Goal: Information Seeking & Learning: Find specific fact

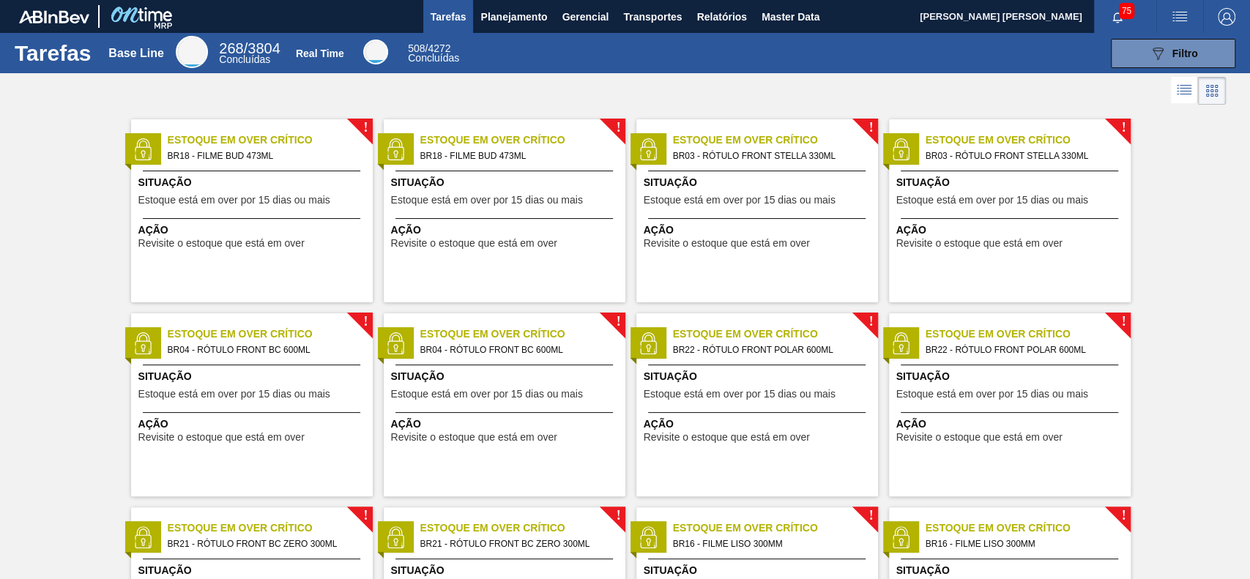
click at [616, 70] on div "Tarefas Base Line 268 / 3804 Concluídas Real Time 508 / 4272 Concluídas 089F7B8…" at bounding box center [625, 53] width 1250 height 40
click at [537, 13] on span "Planejamento" at bounding box center [513, 17] width 67 height 18
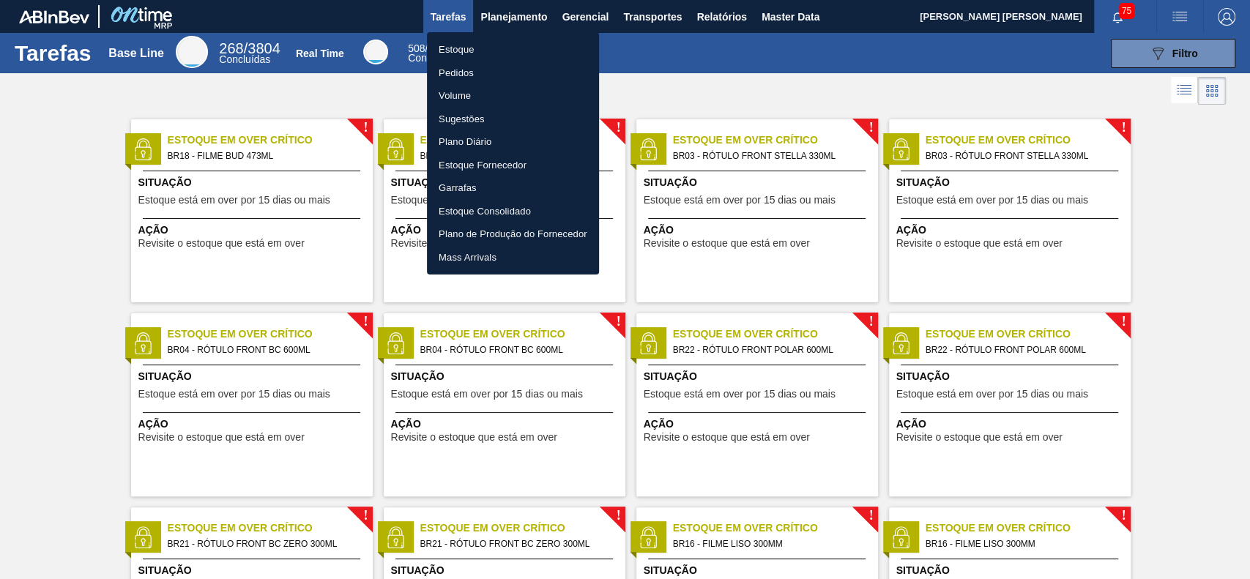
click at [493, 51] on li "Estoque" at bounding box center [513, 49] width 172 height 23
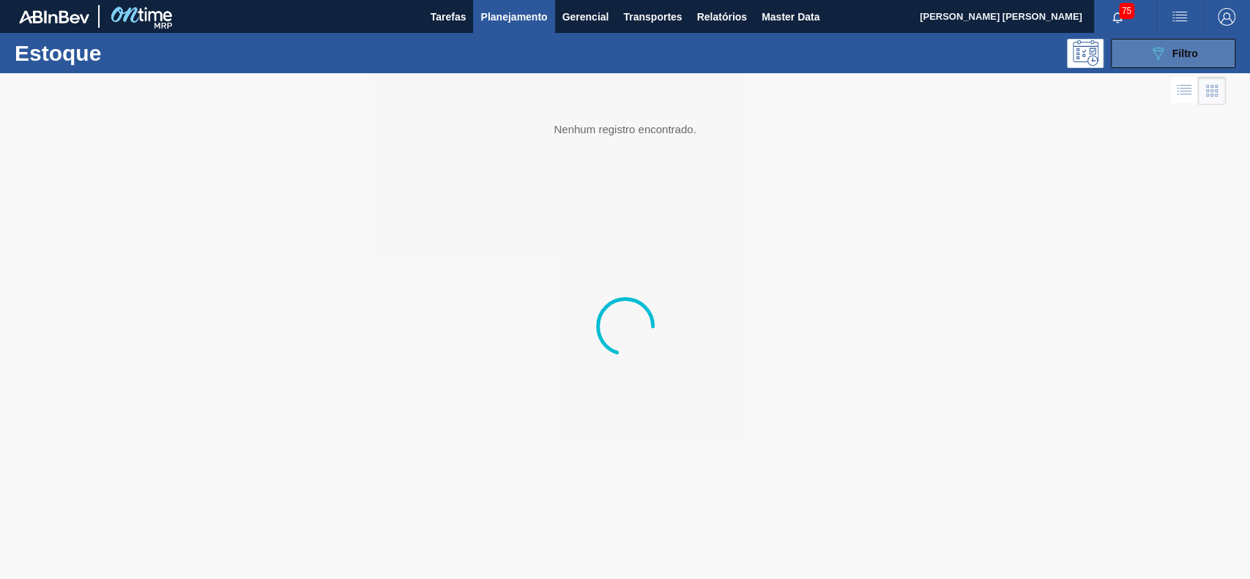
click at [1137, 56] on button "089F7B8B-B2A5-4AFE-B5C0-19BA573D28AC Filtro" at bounding box center [1173, 53] width 124 height 29
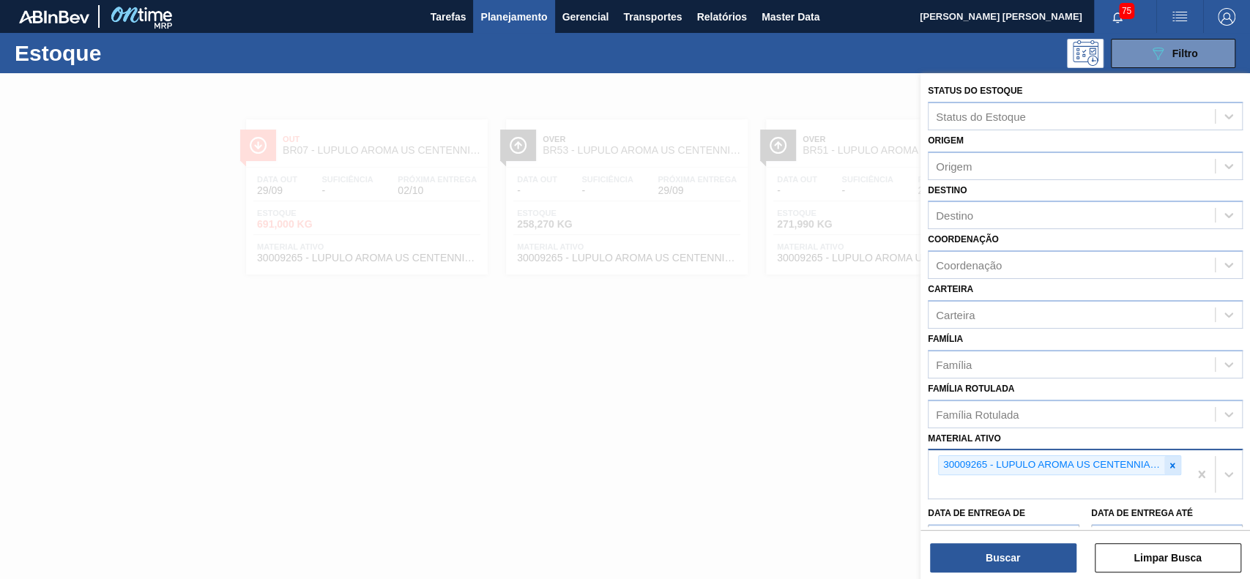
click at [1175, 467] on icon at bounding box center [1172, 466] width 10 height 10
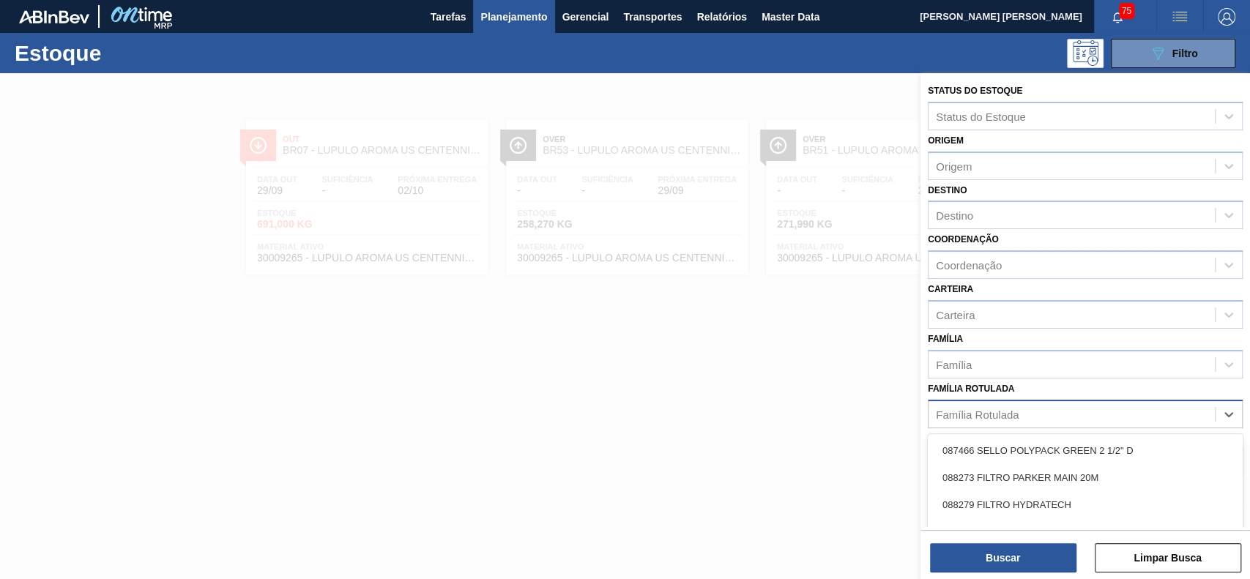
click at [1139, 405] on div "Família Rotulada" at bounding box center [1072, 414] width 286 height 21
type Rotulada "hyflo"
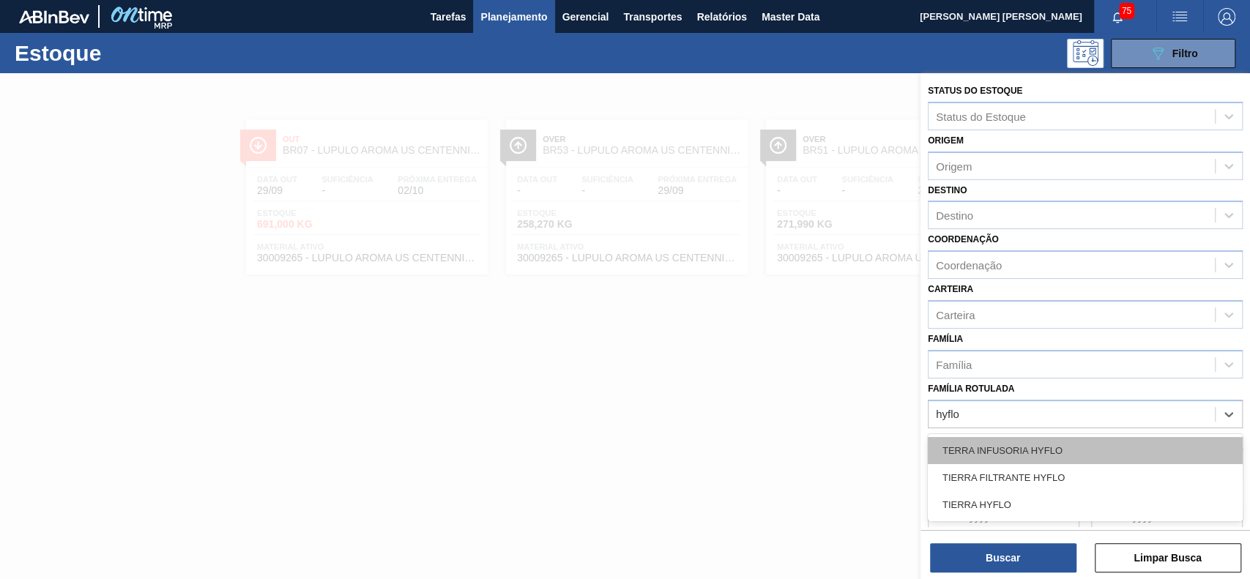
click at [1098, 459] on div "TERRA INFUSORIA HYFLO" at bounding box center [1085, 450] width 315 height 27
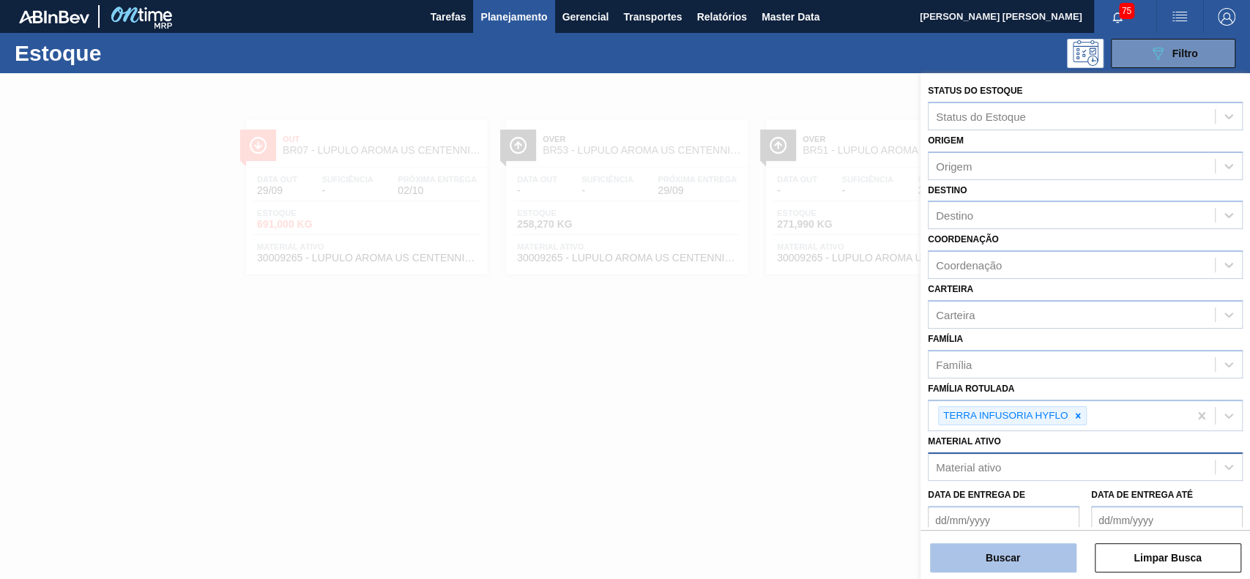
click at [1027, 565] on button "Buscar" at bounding box center [1003, 557] width 146 height 29
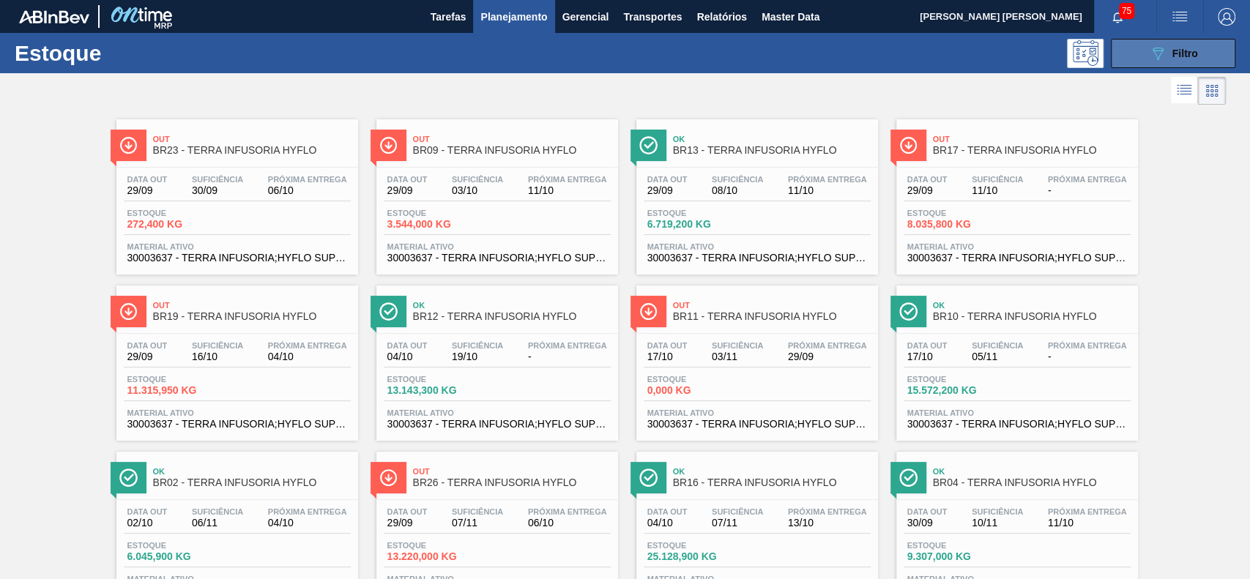
click at [1149, 56] on icon "089F7B8B-B2A5-4AFE-B5C0-19BA573D28AC" at bounding box center [1158, 54] width 18 height 18
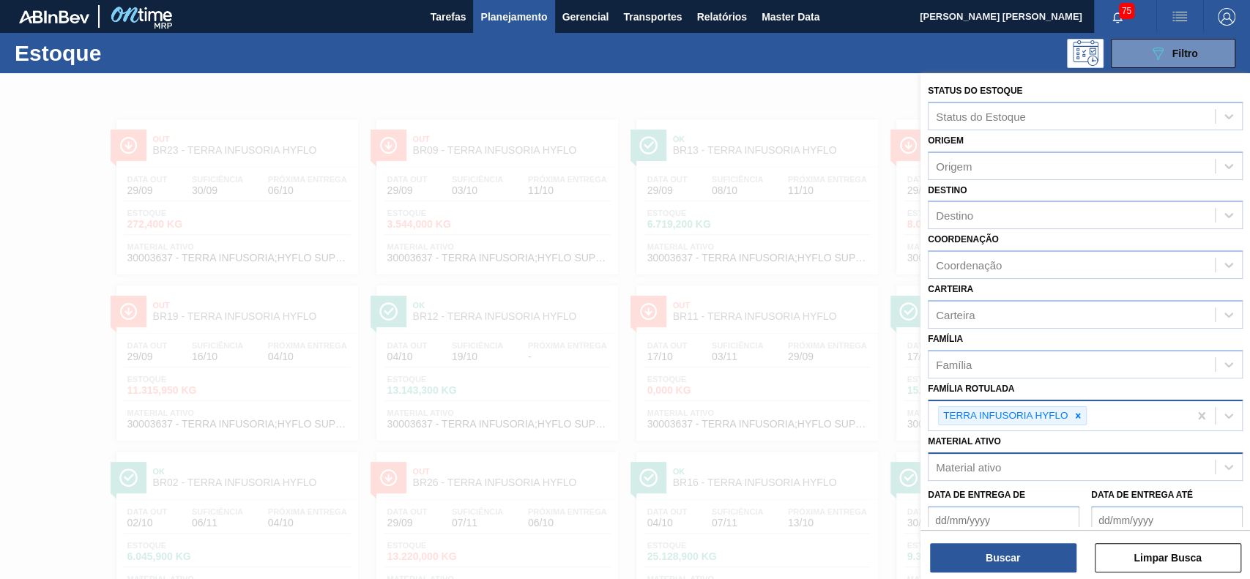
click at [1068, 409] on div "TERRA INFUSORIA HYFLO" at bounding box center [1004, 416] width 131 height 18
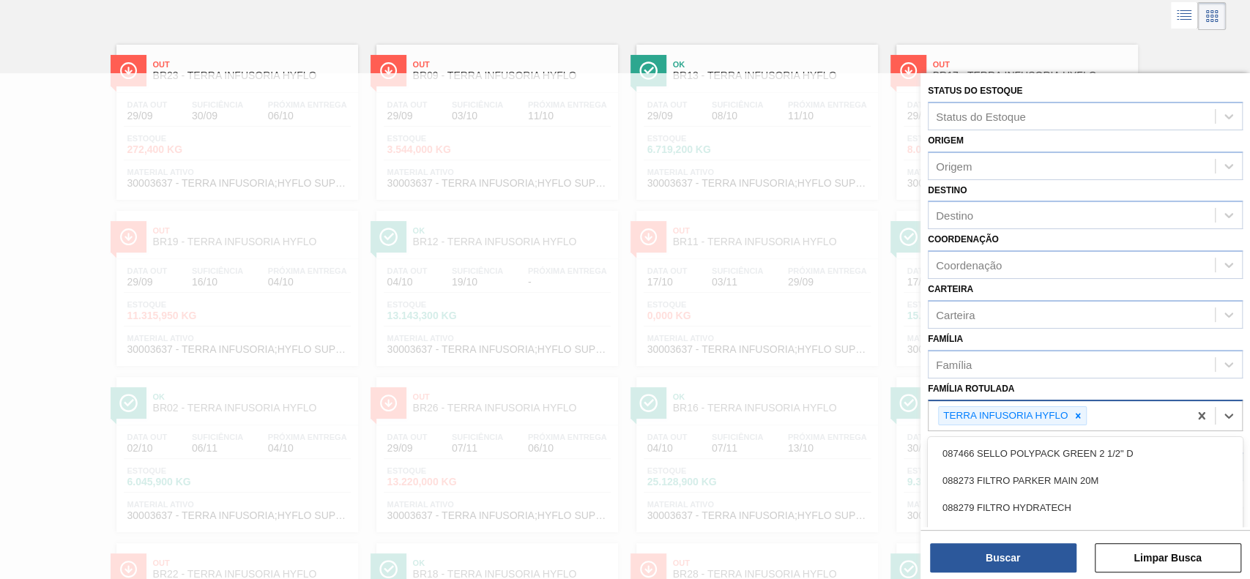
scroll to position [82, 0]
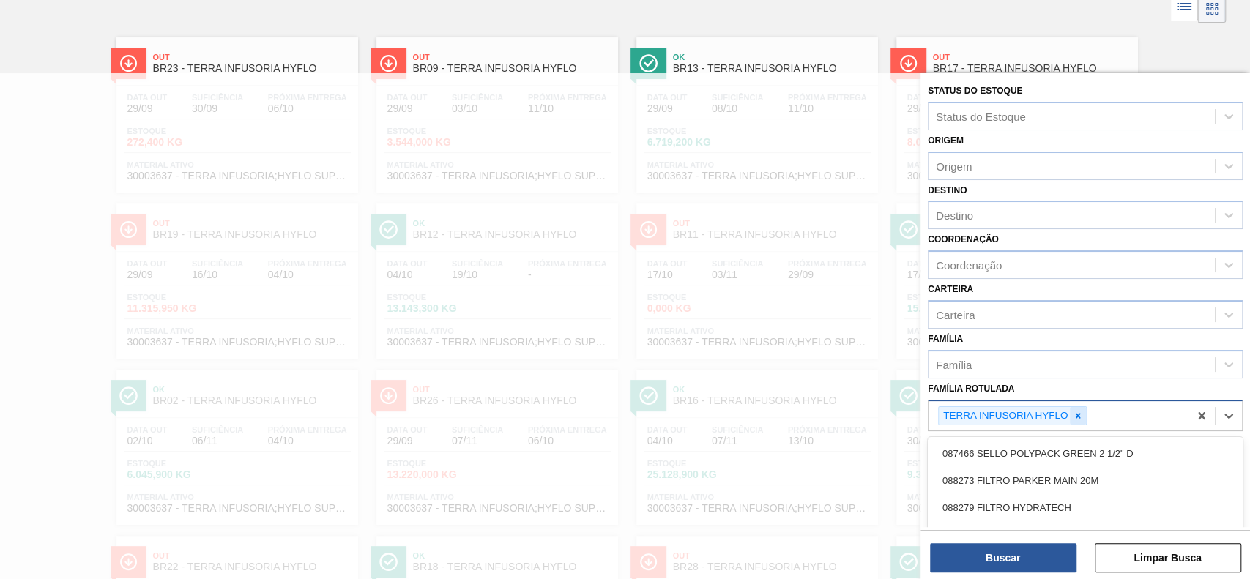
click at [1082, 411] on icon at bounding box center [1078, 416] width 10 height 10
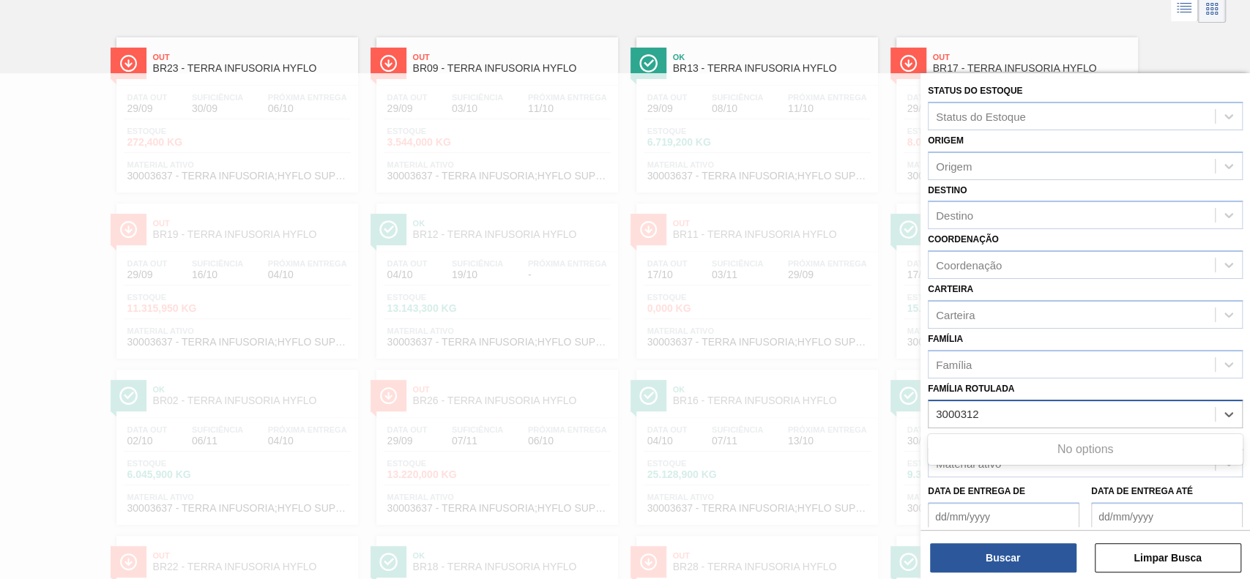
type Rotulada "30003124"
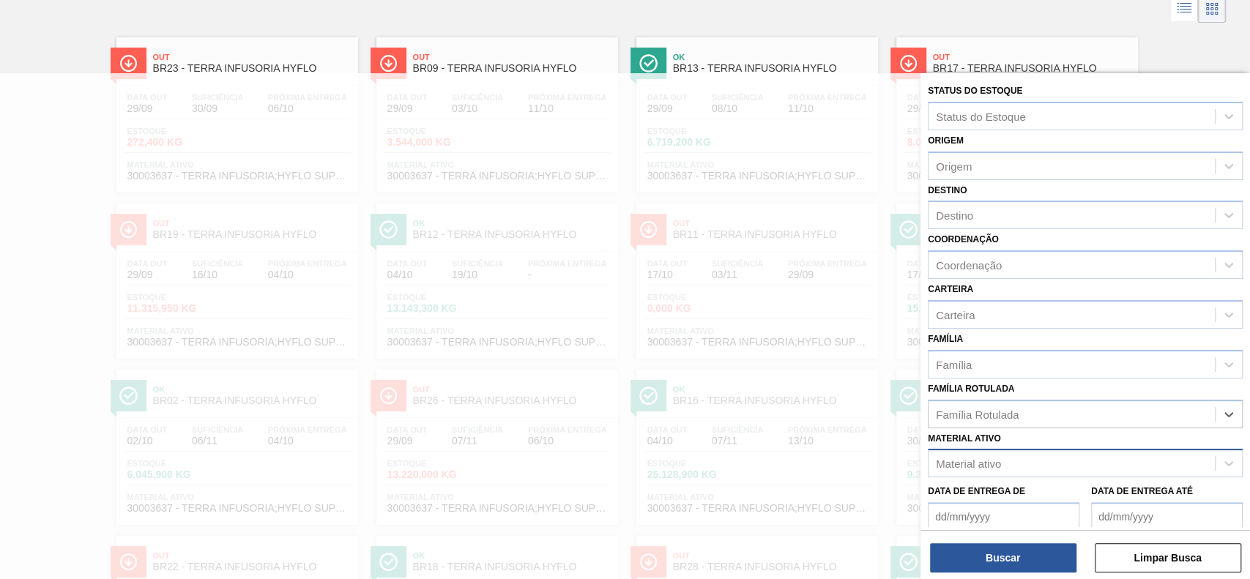
drag, startPoint x: 1046, startPoint y: 407, endPoint x: 752, endPoint y: 395, distance: 293.9
click at [921, 395] on div "Status do Estoque Status do Estoque Origem Origem Destino Destino Coordenação C…" at bounding box center [1086, 362] width 330 height 579
click at [1057, 460] on div "Material ativo" at bounding box center [1072, 463] width 286 height 21
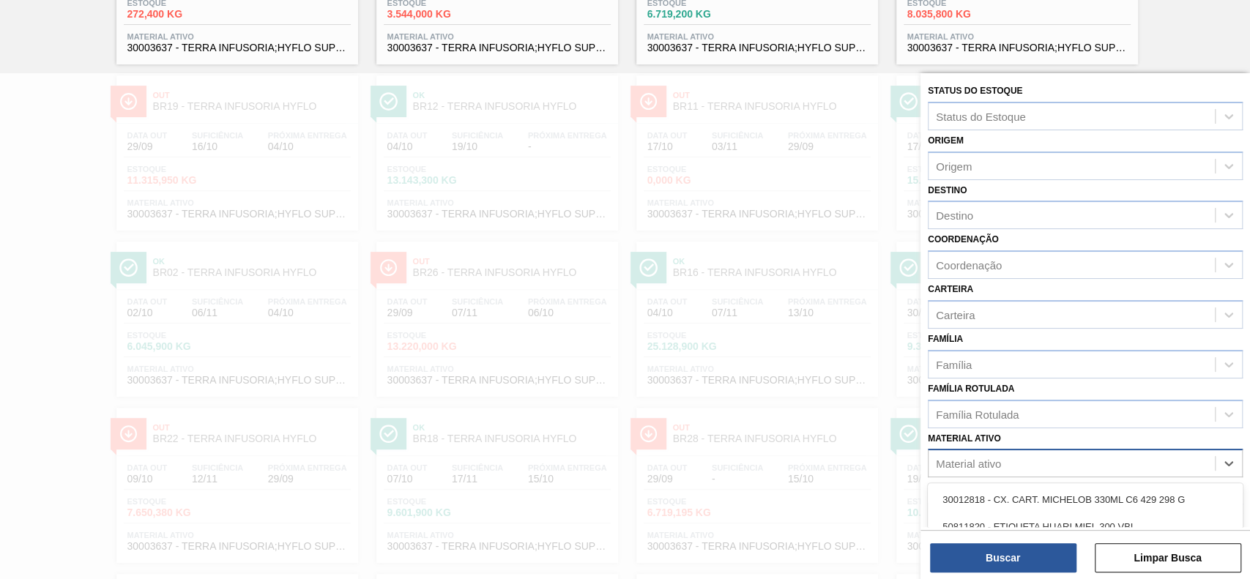
paste ativo "30003124"
type ativo "30003124"
click at [1049, 492] on div "30003124 - LUPULO Arom. Oil Cascade" at bounding box center [1085, 499] width 315 height 27
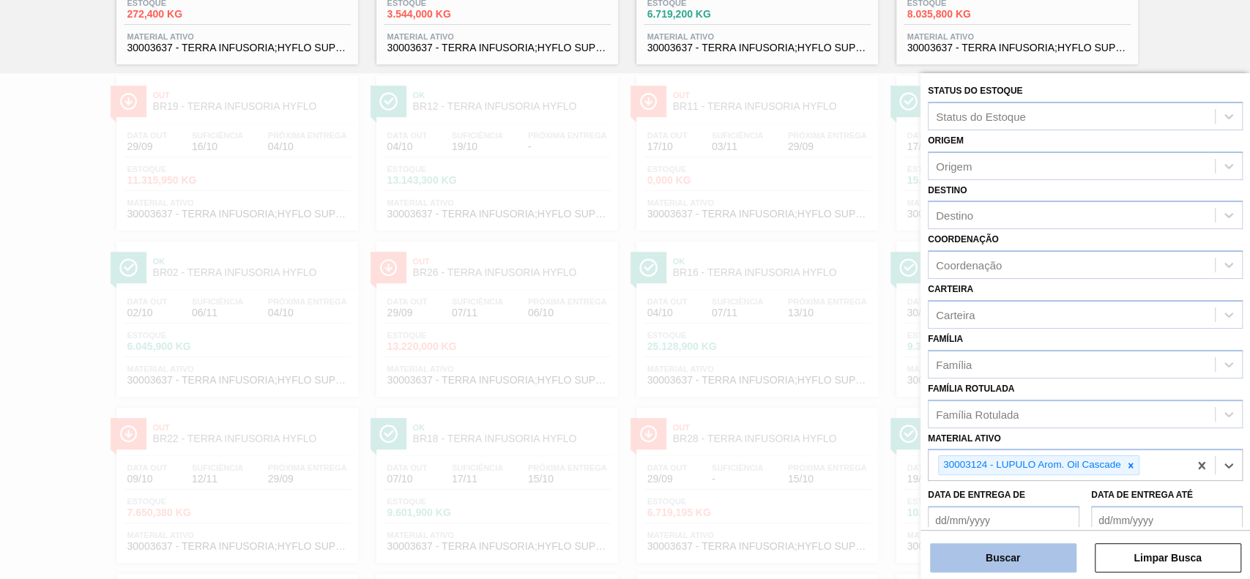
click at [1014, 551] on button "Buscar" at bounding box center [1003, 557] width 146 height 29
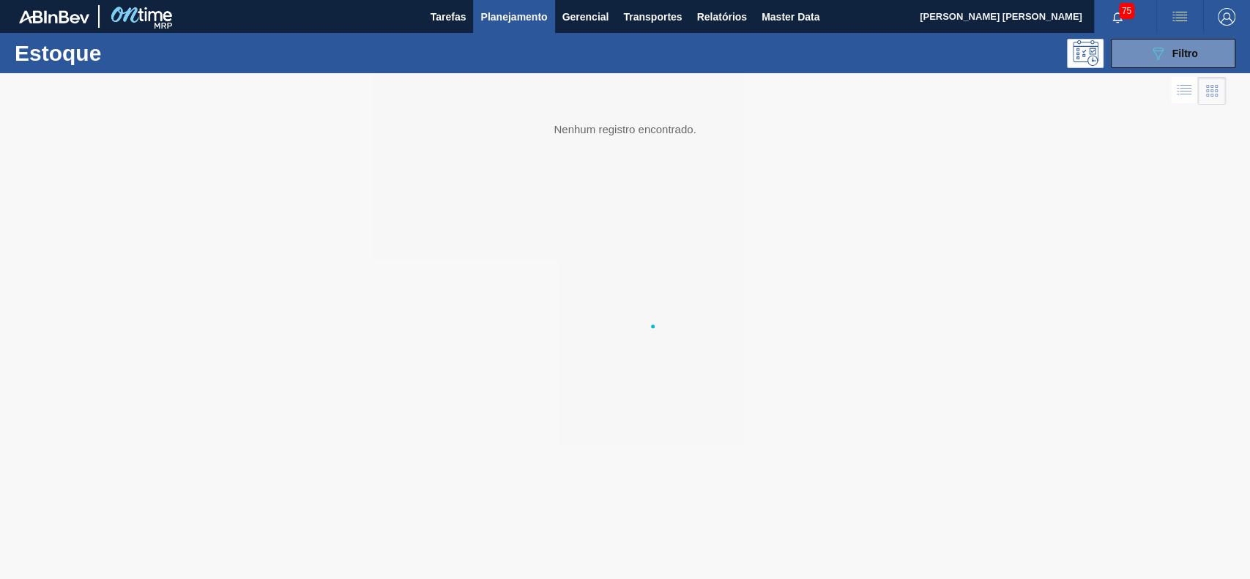
scroll to position [0, 0]
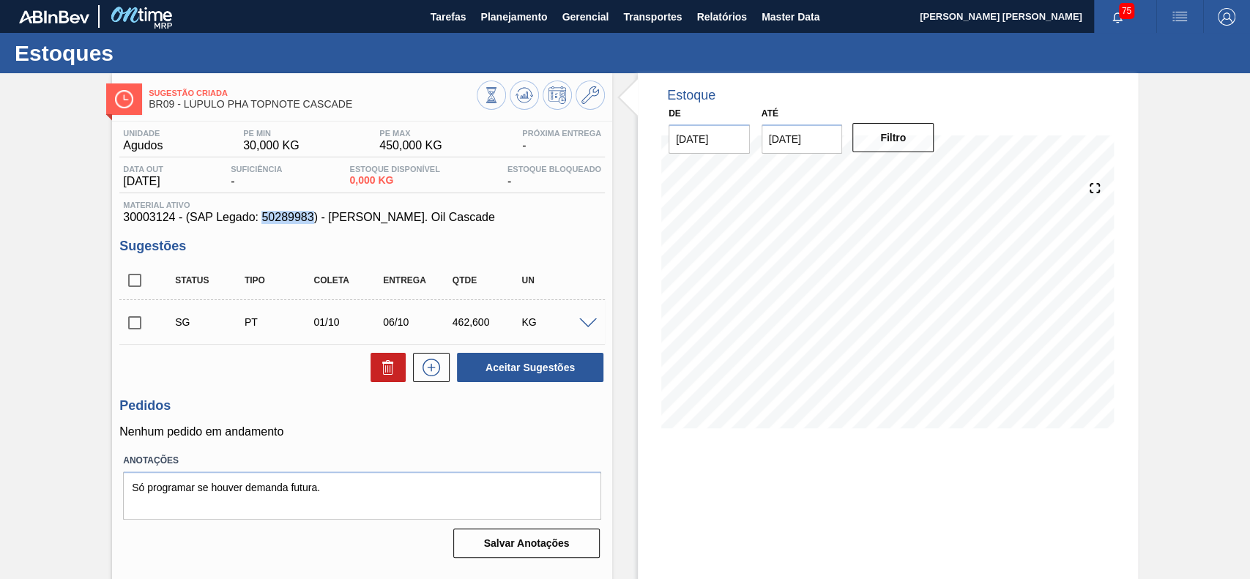
drag, startPoint x: 313, startPoint y: 218, endPoint x: 262, endPoint y: 220, distance: 50.6
click at [262, 220] on span "30003124 - (SAP Legado: 50289983) - LUPULO Arom. Oil Cascade" at bounding box center [362, 217] width 478 height 13
copy span "50289983"
